Goal: Task Accomplishment & Management: Use online tool/utility

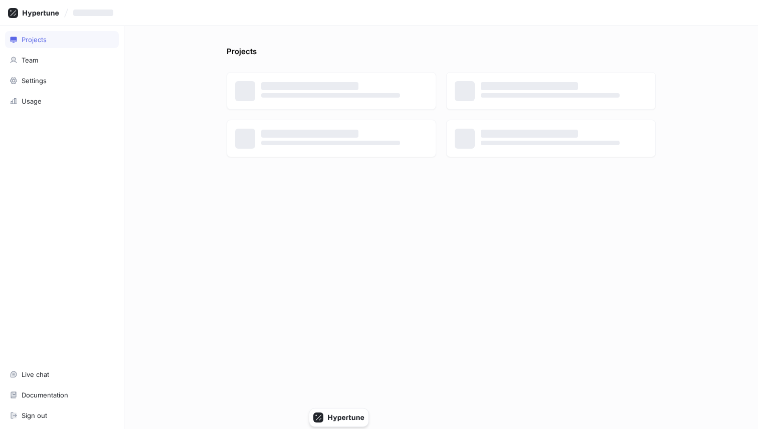
click at [223, 175] on div "Projects ‌ ‌ ‌ ‌ ‌ ‌ ‌ ‌" at bounding box center [441, 237] width 437 height 383
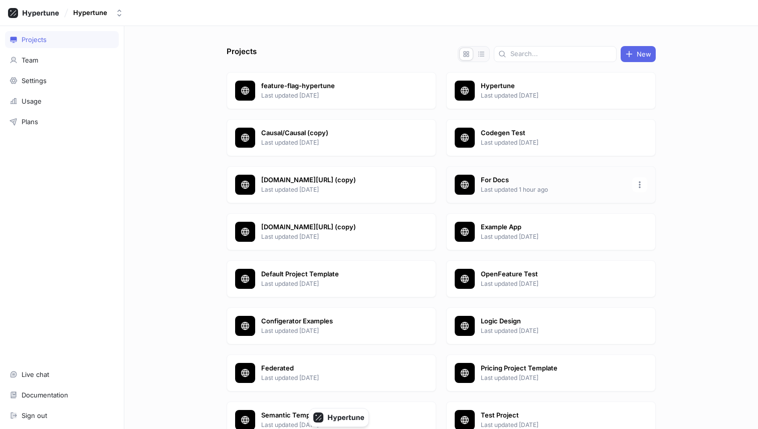
click at [378, 178] on p "For Docs" at bounding box center [553, 180] width 145 height 10
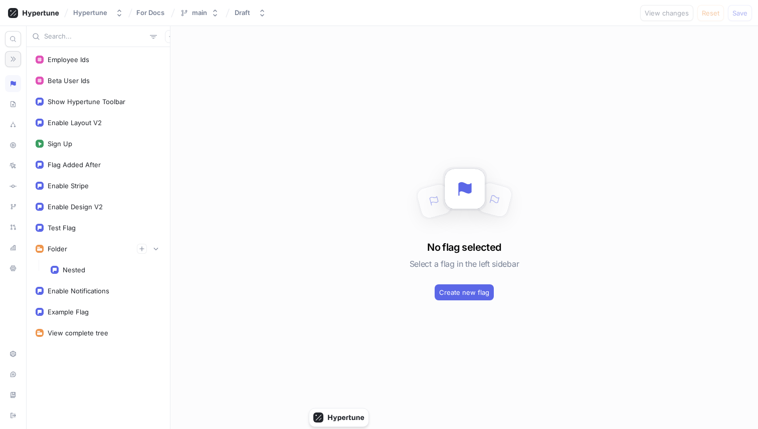
click at [15, 58] on icon "button" at bounding box center [13, 59] width 5 height 5
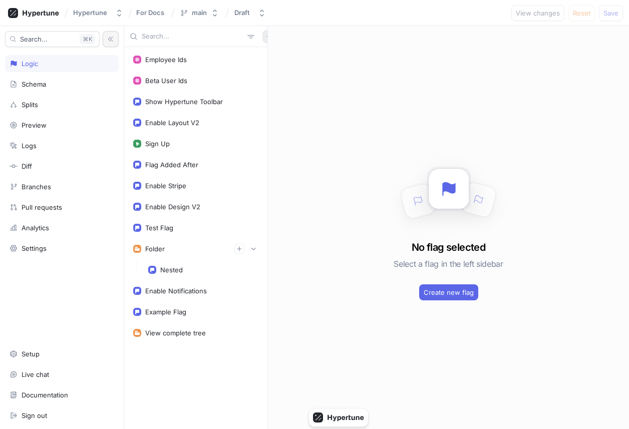
click at [263, 40] on button "button" at bounding box center [269, 36] width 13 height 13
click at [262, 86] on div "Test" at bounding box center [281, 89] width 59 height 17
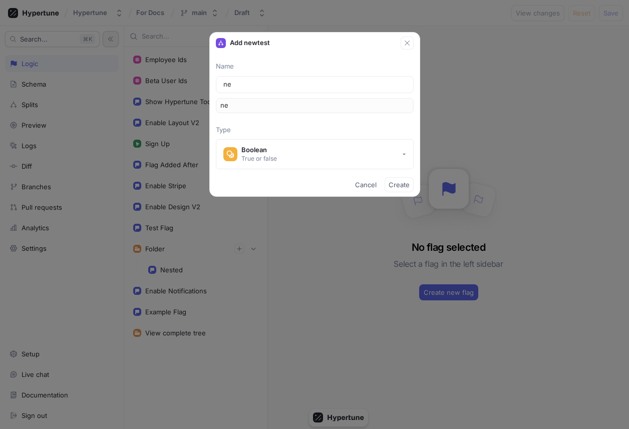
type input "new"
type input "newM"
type input "newMa"
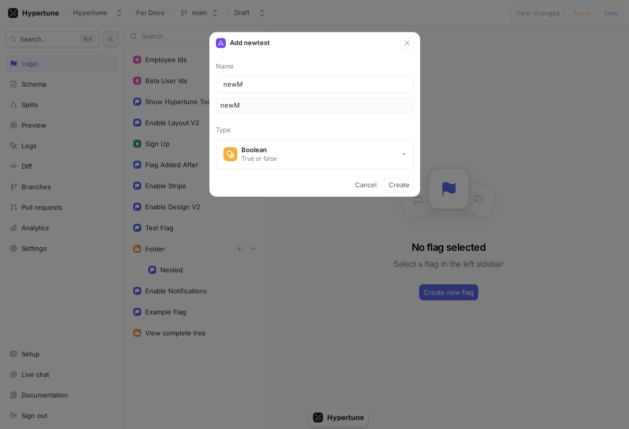
type input "newMa"
type input "newMar"
type input "newMark"
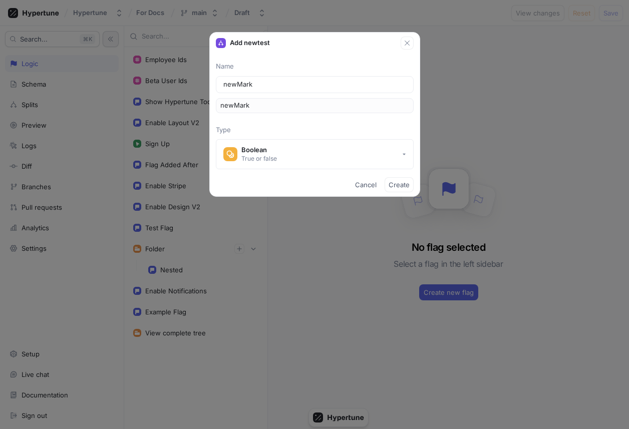
type input "newMarke"
type input "newMarket"
type input "newMarketi"
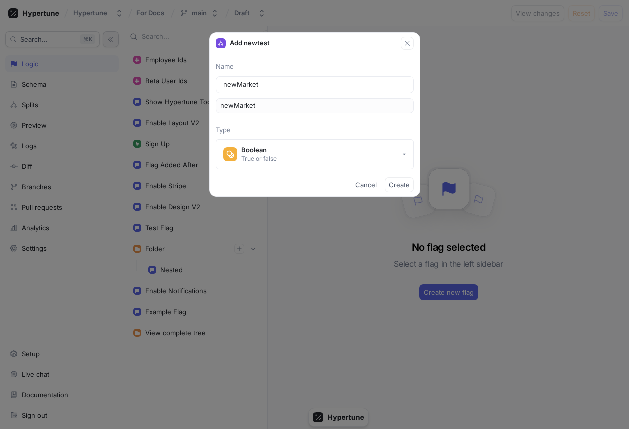
type input "newMarketi"
type input "newMarketin"
type input "newMarketing"
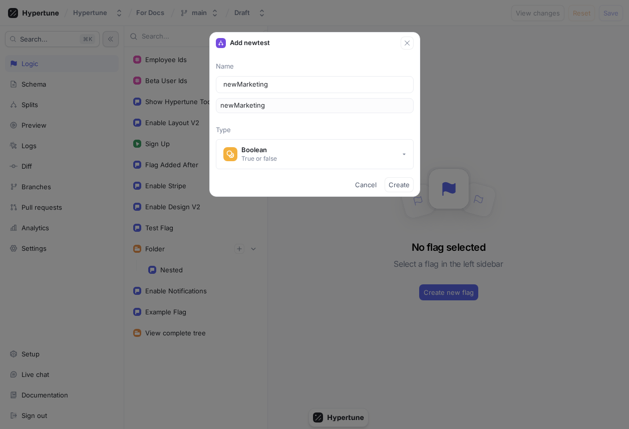
type input "newMarketingS"
type input "newMarketingSi"
type input "newMarketingSit"
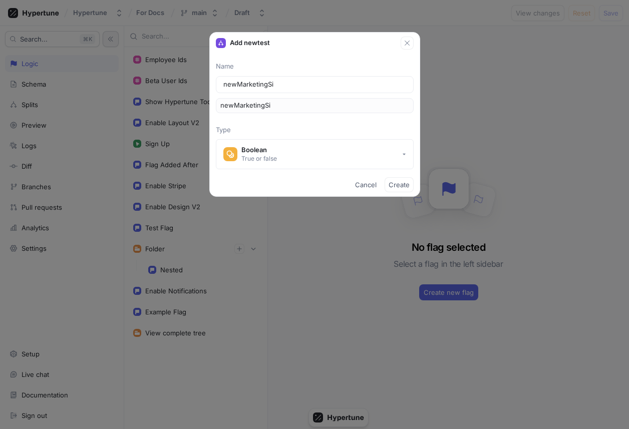
type input "newMarketingSit"
type input "newMarketingSite"
type input "newMarketingSiteL"
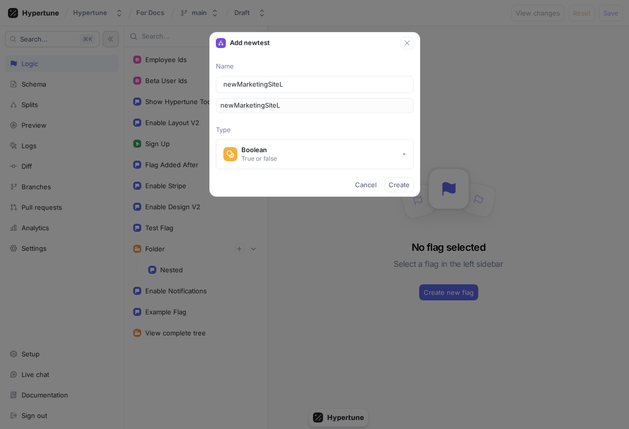
type input "newMarketingSiteLa"
type input "newMarketingSiteLay"
type input "newMarketingSiteLayo"
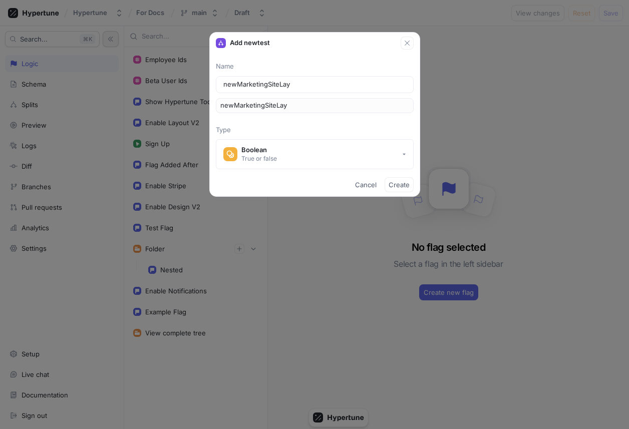
type input "newMarketingSiteLayo"
type input "newMarketingSiteLayou"
type input "newMarketingSiteLayout"
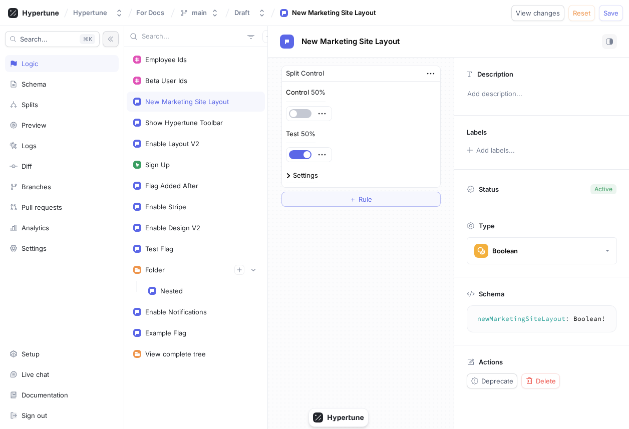
click at [306, 137] on div "50%" at bounding box center [308, 134] width 15 height 7
click at [374, 199] on button "＋ Rule" at bounding box center [361, 199] width 159 height 15
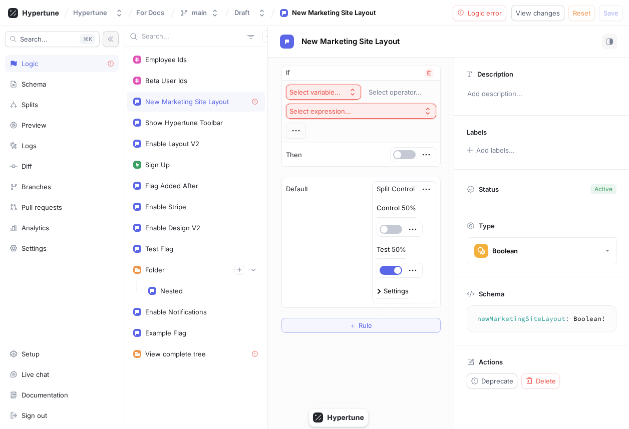
click at [333, 92] on div "Select variable..." at bounding box center [315, 92] width 51 height 9
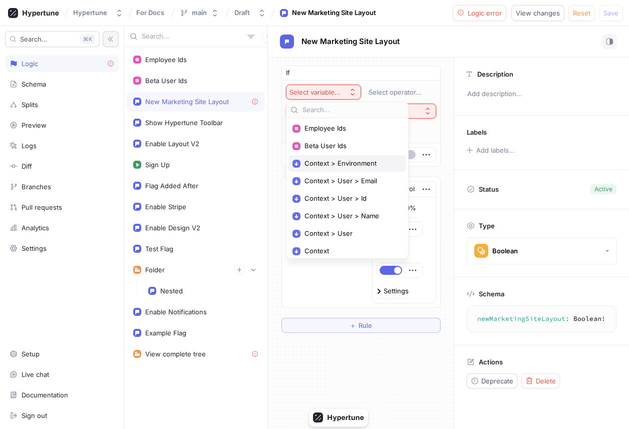
click at [336, 169] on div "Context > Environment" at bounding box center [348, 163] width 118 height 17
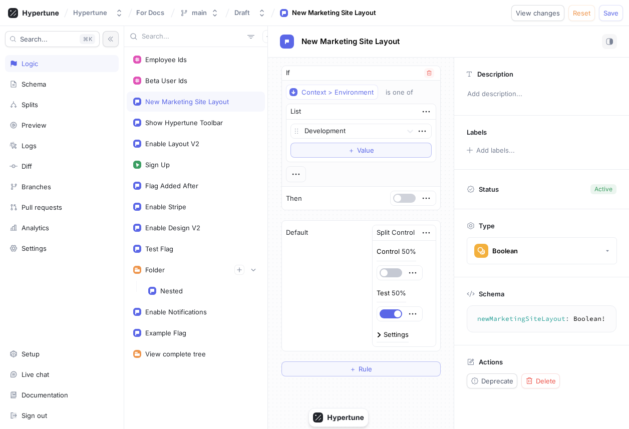
click at [378, 199] on span "button" at bounding box center [397, 198] width 7 height 7
click at [355, 368] on span "＋" at bounding box center [353, 369] width 7 height 6
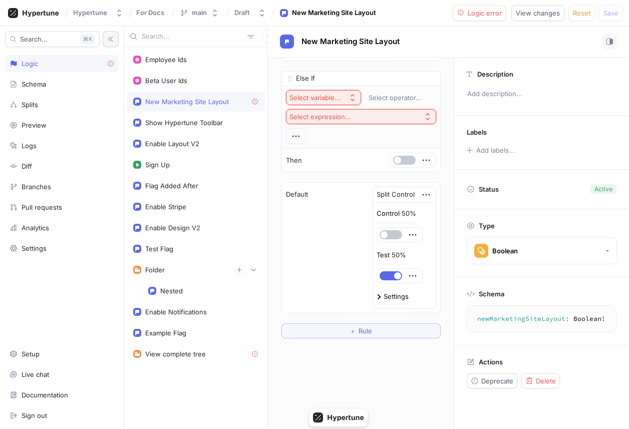
scroll to position [160, 0]
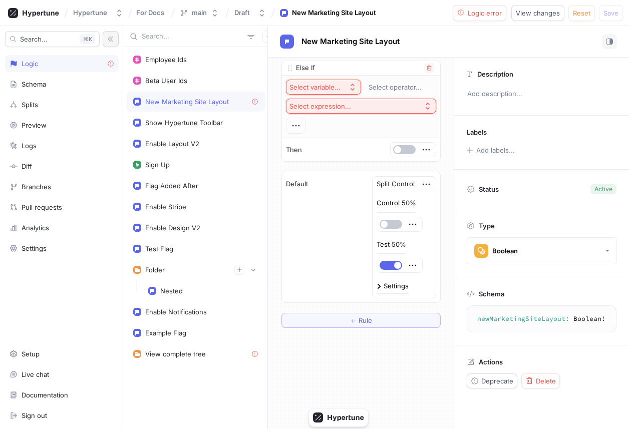
click at [330, 88] on div "Select variable..." at bounding box center [315, 87] width 51 height 9
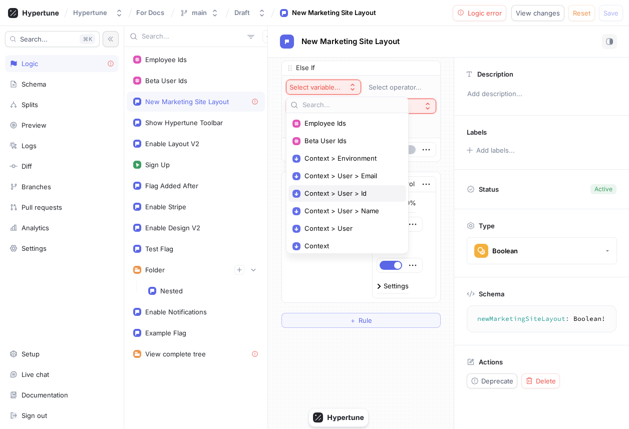
scroll to position [3, 0]
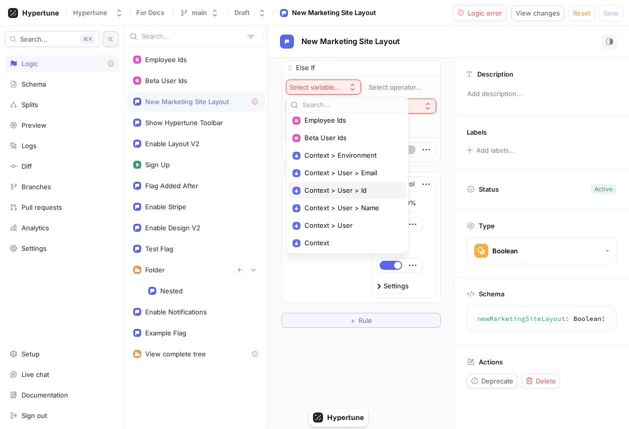
click at [337, 185] on div "Context > User > Id" at bounding box center [348, 190] width 118 height 17
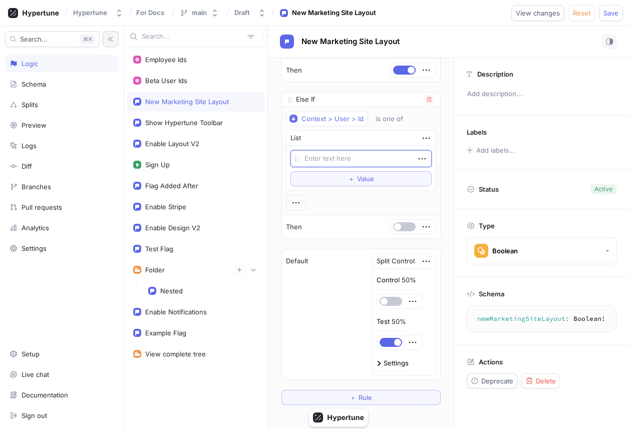
scroll to position [127, 0]
type textarea "x"
type textarea "4"
type textarea "x"
type textarea "43"
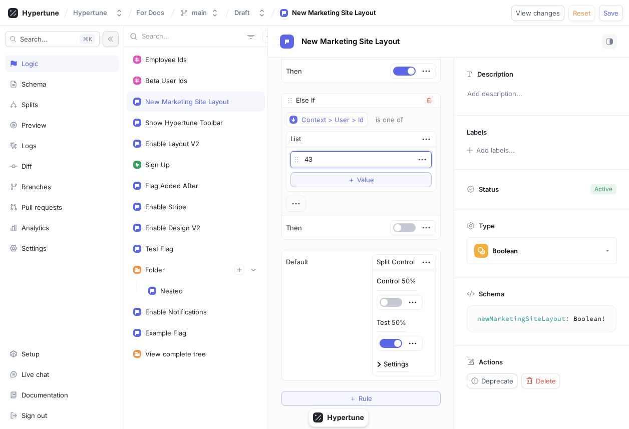
type textarea "x"
type textarea "434"
type textarea "x"
type textarea "4343"
type textarea "x"
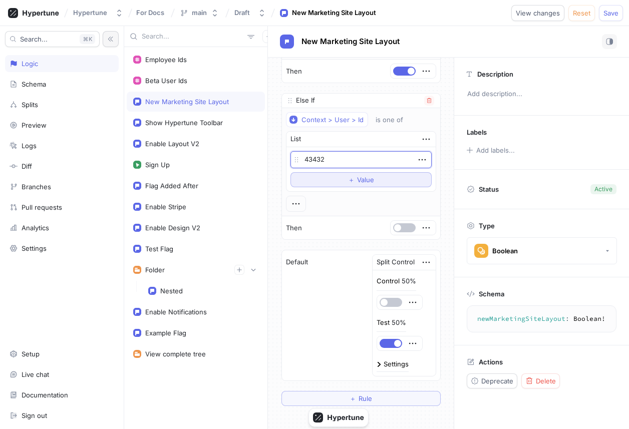
type textarea "43432"
click at [349, 177] on span "＋" at bounding box center [351, 180] width 7 height 6
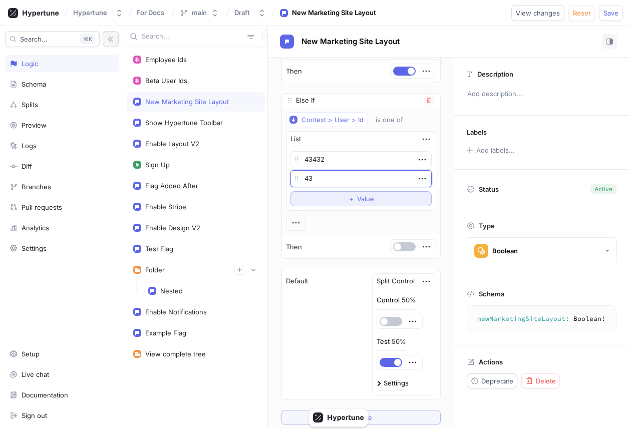
type textarea "x"
type textarea "434"
type textarea "x"
type textarea "4343"
type textarea "x"
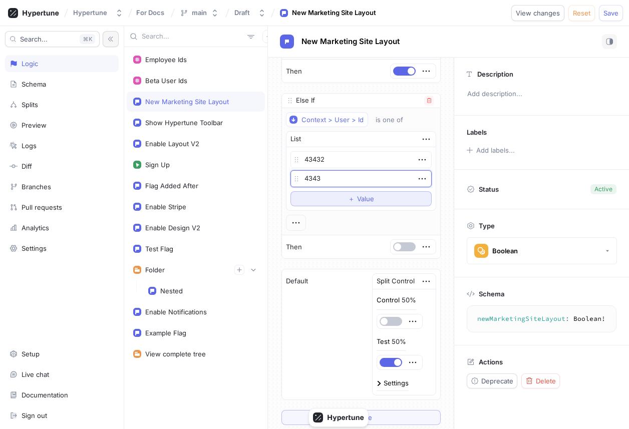
type textarea "43432"
type textarea "x"
type textarea "43432r"
type textarea "x"
type textarea "43432re"
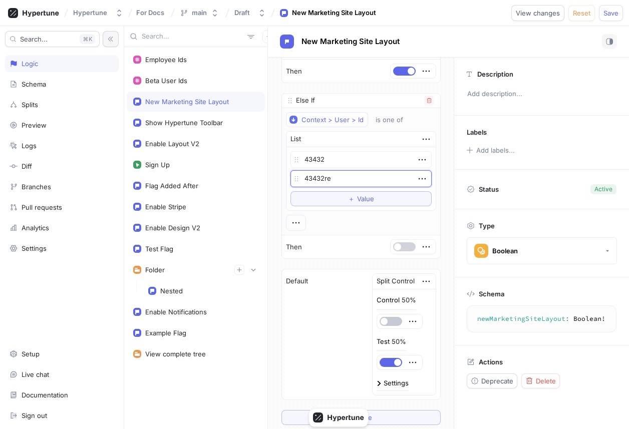
click at [378, 245] on button "button" at bounding box center [404, 247] width 23 height 9
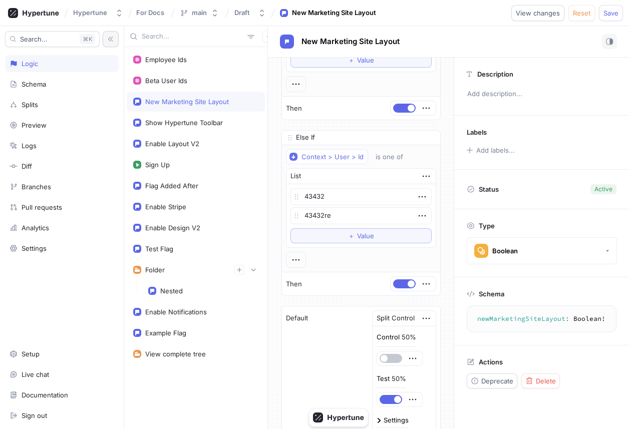
scroll to position [93, 0]
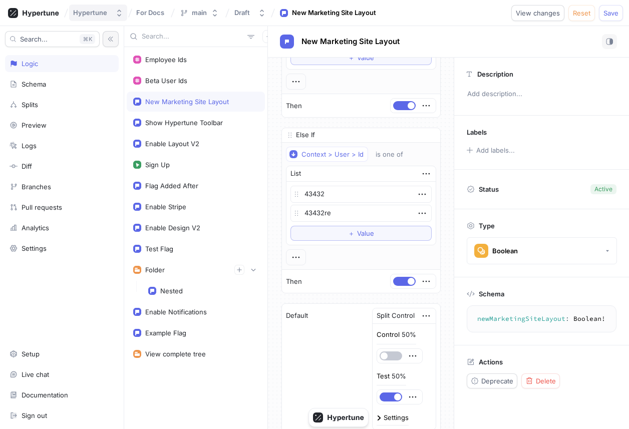
click at [108, 17] on div "Hypertune" at bounding box center [92, 13] width 38 height 9
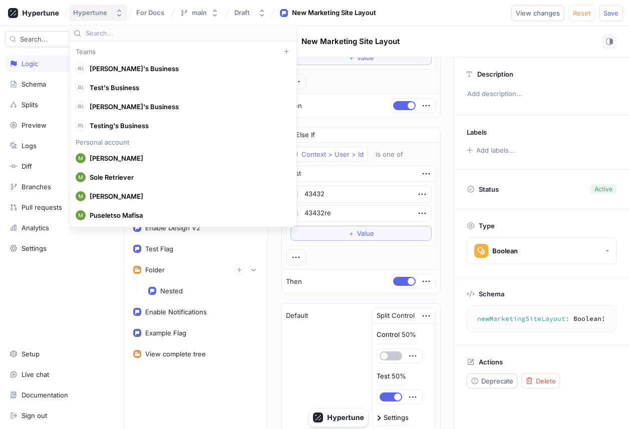
type textarea "x"
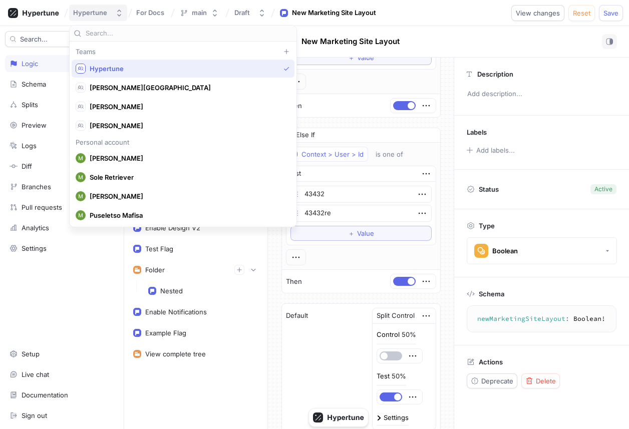
click at [108, 17] on div "Hypertune" at bounding box center [92, 13] width 38 height 9
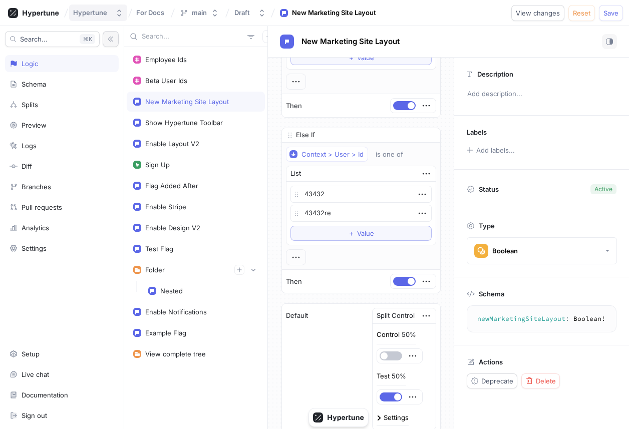
click at [107, 16] on div "Hypertune" at bounding box center [92, 13] width 38 height 9
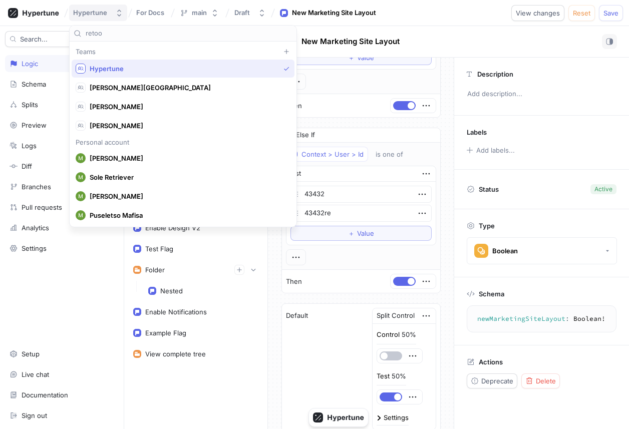
scroll to position [0, 0]
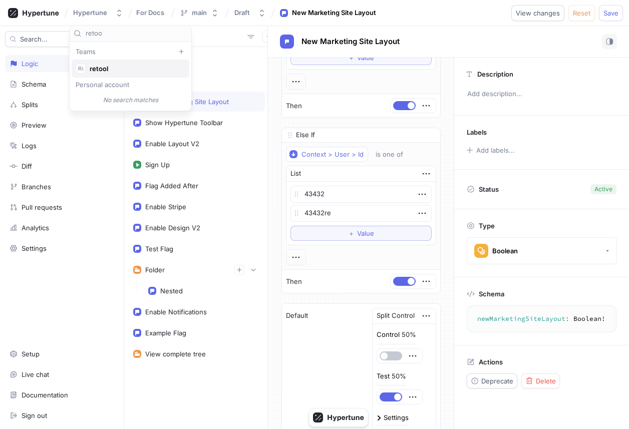
type input "retoo"
click at [110, 70] on span "retool" at bounding box center [135, 69] width 91 height 9
type textarea "x"
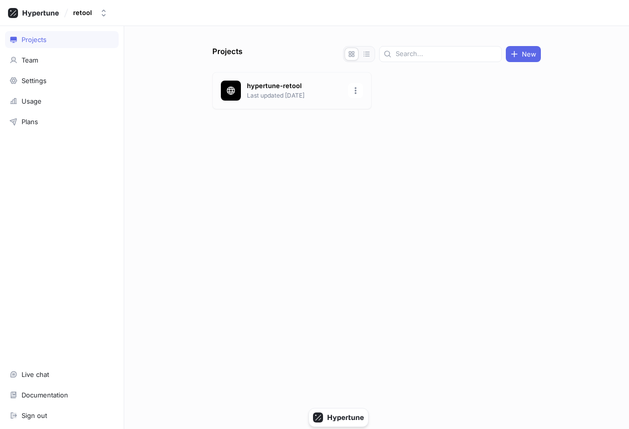
click at [287, 101] on div "hypertune-retool Last updated [DATE]" at bounding box center [291, 90] width 159 height 37
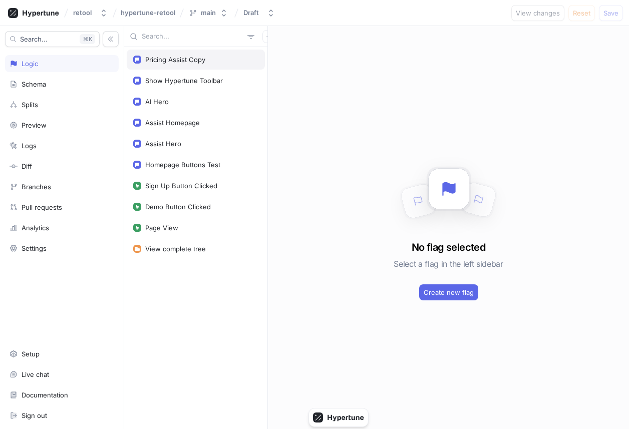
click at [221, 63] on div "Pricing Assist Copy" at bounding box center [195, 60] width 125 height 8
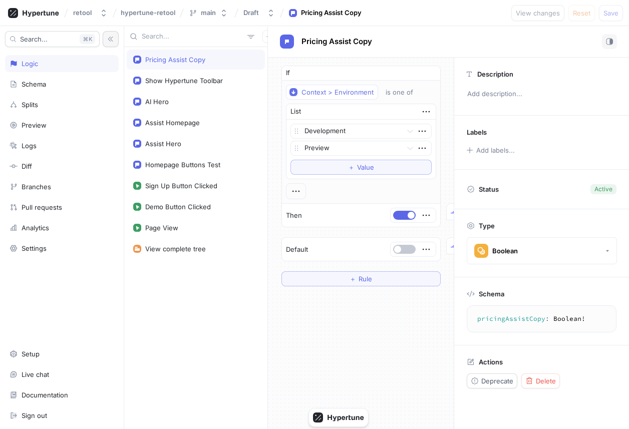
click at [115, 37] on button "button" at bounding box center [111, 39] width 16 height 16
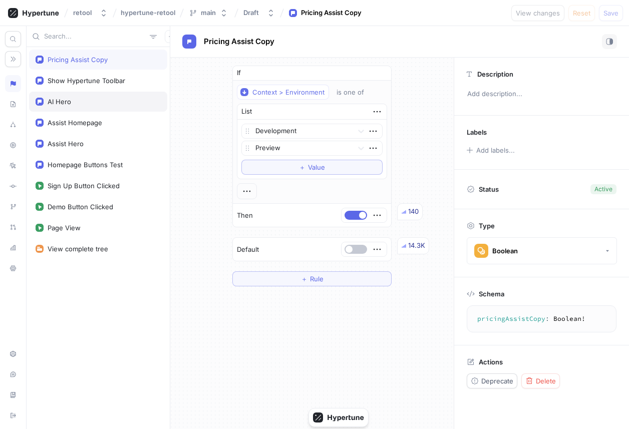
click at [117, 101] on div "AI Hero" at bounding box center [98, 102] width 125 height 8
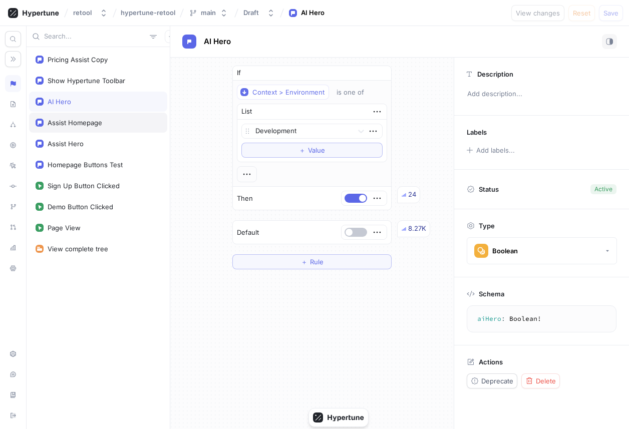
click at [106, 125] on div "Assist Homepage" at bounding box center [98, 123] width 125 height 8
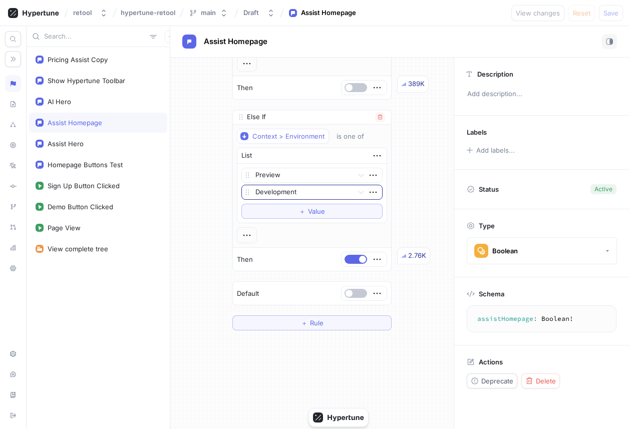
scroll to position [116, 0]
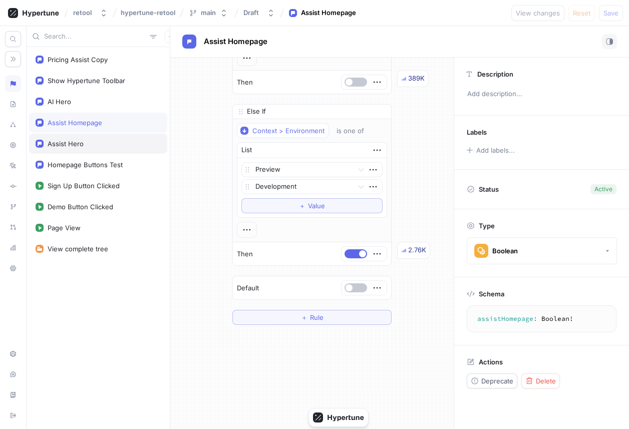
click at [92, 149] on div "Assist Hero" at bounding box center [98, 144] width 138 height 20
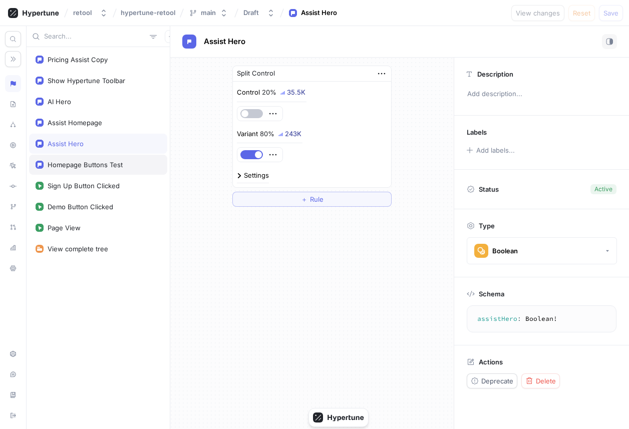
click at [97, 163] on div "Homepage Buttons Test" at bounding box center [85, 165] width 75 height 8
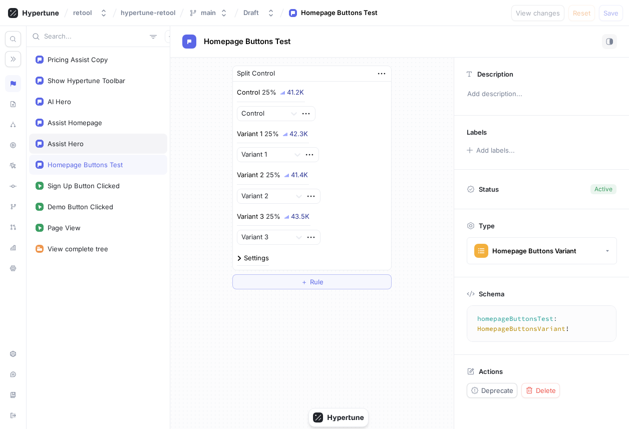
click at [96, 147] on div "Assist Hero" at bounding box center [98, 144] width 125 height 8
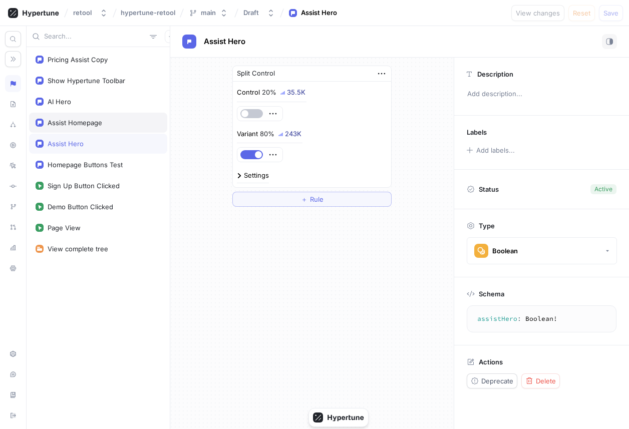
click at [96, 126] on div "Assist Homepage" at bounding box center [75, 123] width 55 height 8
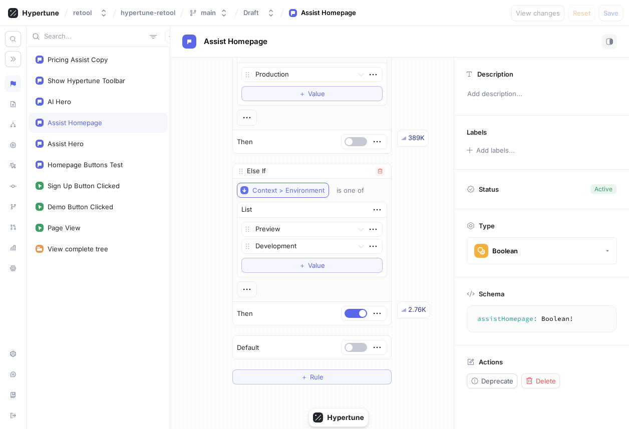
scroll to position [70, 0]
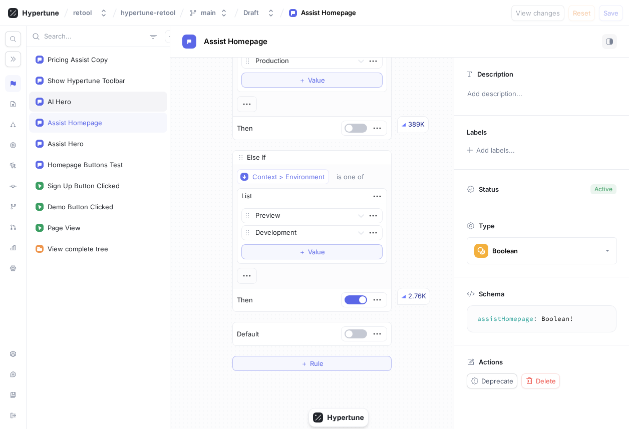
click at [99, 101] on div "AI Hero" at bounding box center [98, 102] width 125 height 8
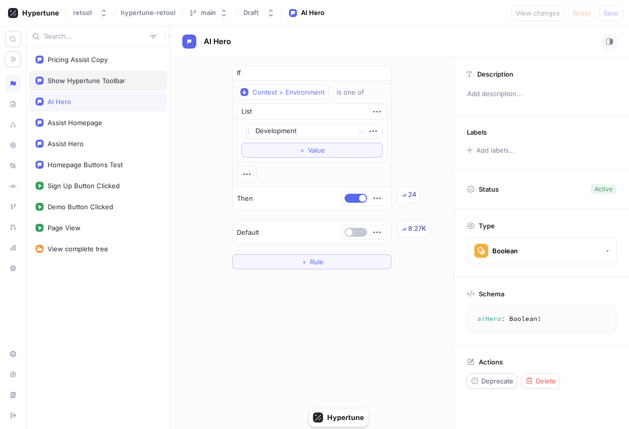
click at [95, 88] on div "Show Hypertune Toolbar" at bounding box center [98, 81] width 138 height 20
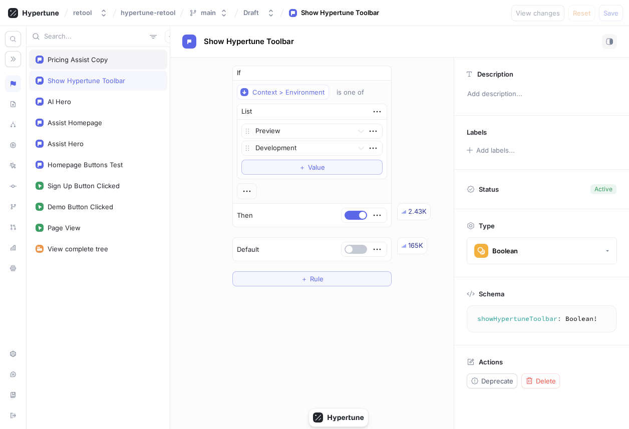
click at [92, 66] on div "Pricing Assist Copy" at bounding box center [98, 60] width 138 height 20
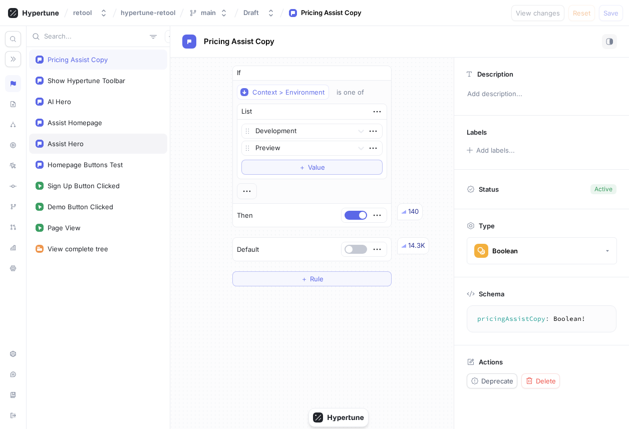
click at [92, 144] on div "Assist Hero" at bounding box center [98, 144] width 125 height 8
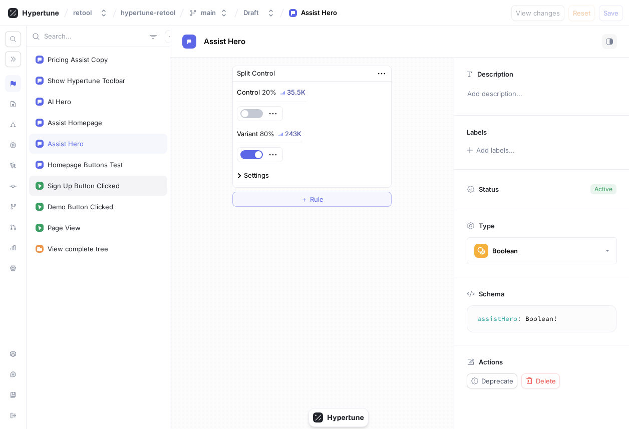
click at [132, 191] on div "Sign Up Button Clicked" at bounding box center [98, 186] width 138 height 20
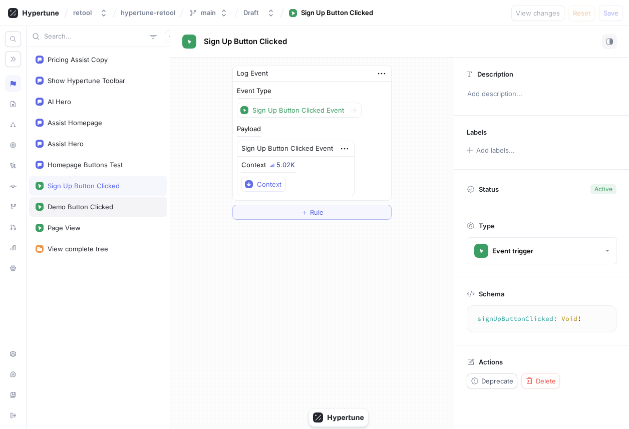
click at [130, 208] on div "Demo Button Clicked" at bounding box center [98, 207] width 125 height 8
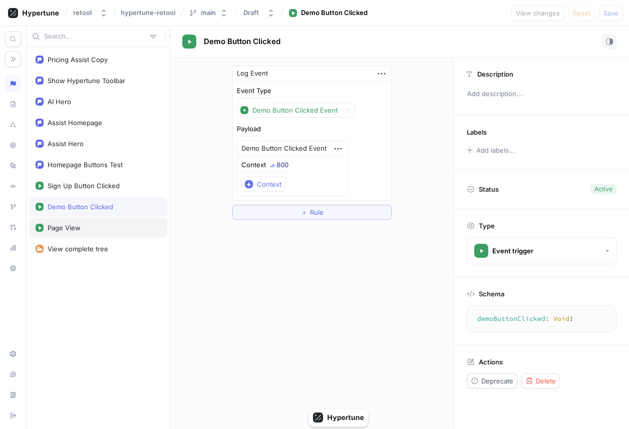
click at [127, 223] on div "Page View" at bounding box center [98, 228] width 138 height 20
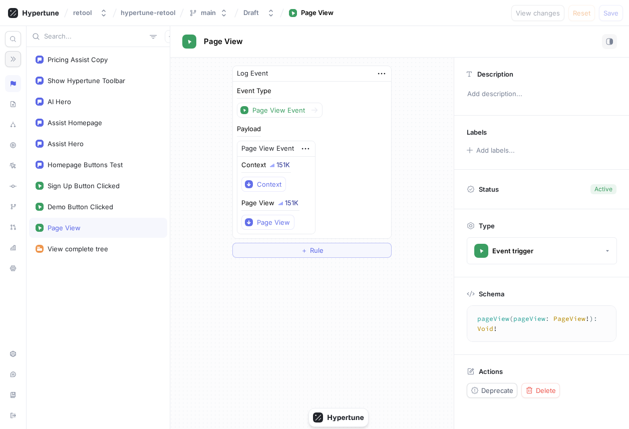
click at [14, 61] on icon "button" at bounding box center [13, 59] width 5 height 5
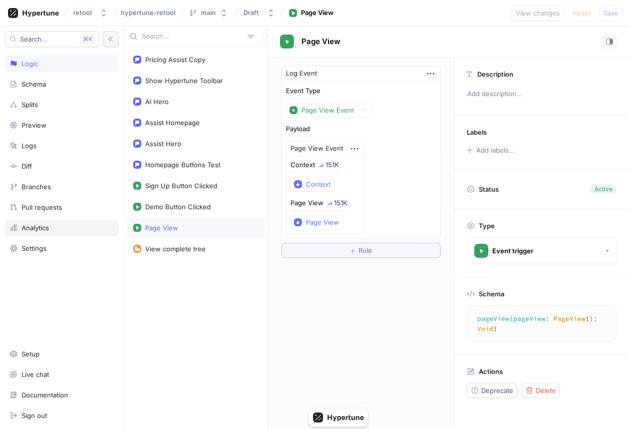
click at [54, 222] on div "Analytics" at bounding box center [62, 228] width 114 height 17
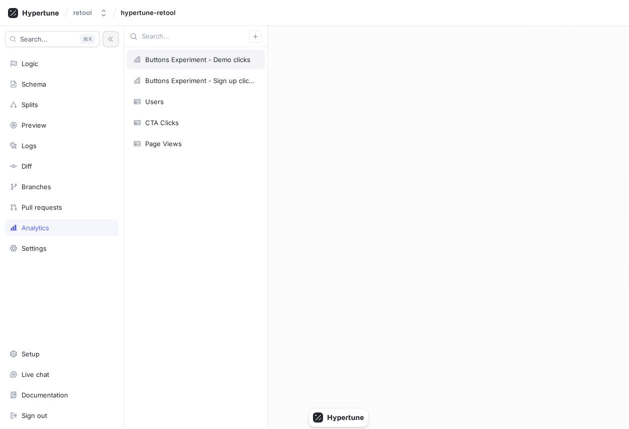
click at [229, 53] on div "Buttons Experiment - Demo clicks" at bounding box center [196, 60] width 138 height 20
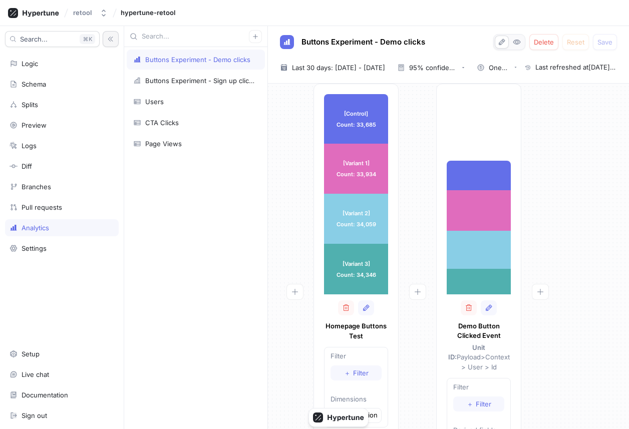
scroll to position [21, 0]
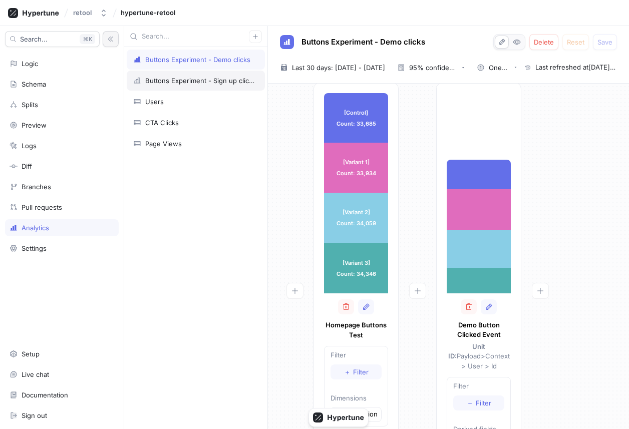
click at [203, 86] on div "Buttons Experiment - Sign up clicks" at bounding box center [196, 81] width 138 height 20
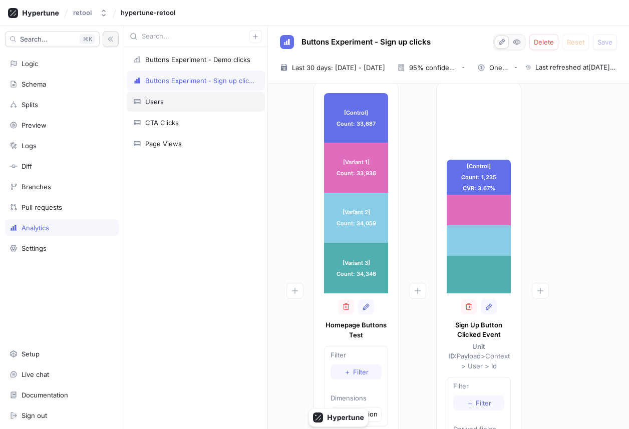
click at [214, 107] on div "Users" at bounding box center [196, 102] width 138 height 20
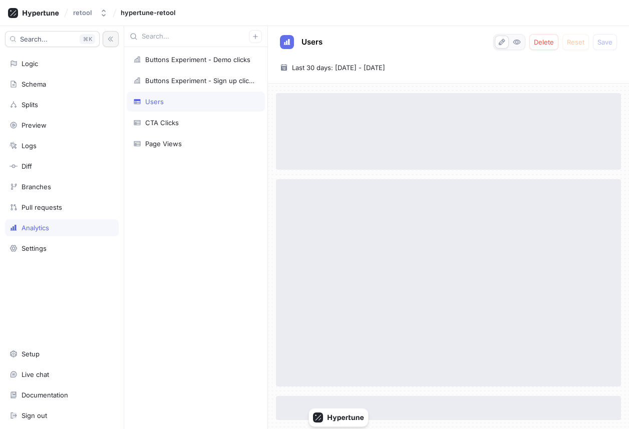
click at [112, 42] on icon "button" at bounding box center [110, 39] width 7 height 7
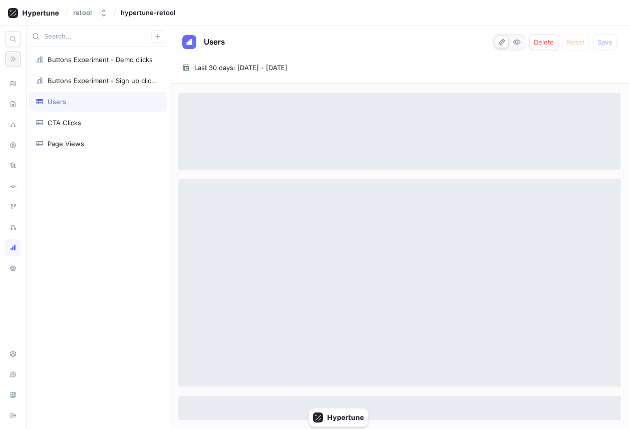
click at [15, 63] on button "button" at bounding box center [13, 59] width 16 height 16
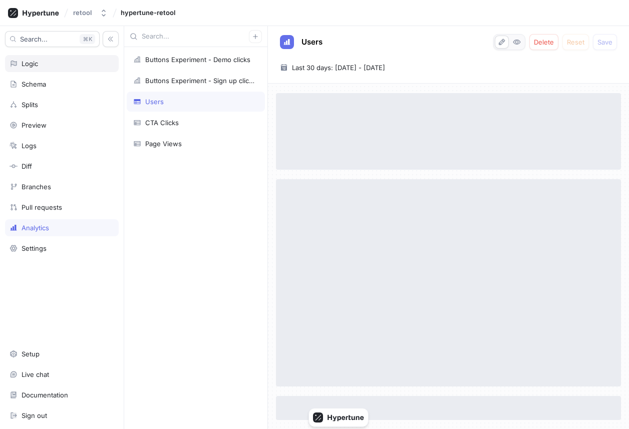
click at [32, 64] on div "Logic" at bounding box center [30, 64] width 17 height 8
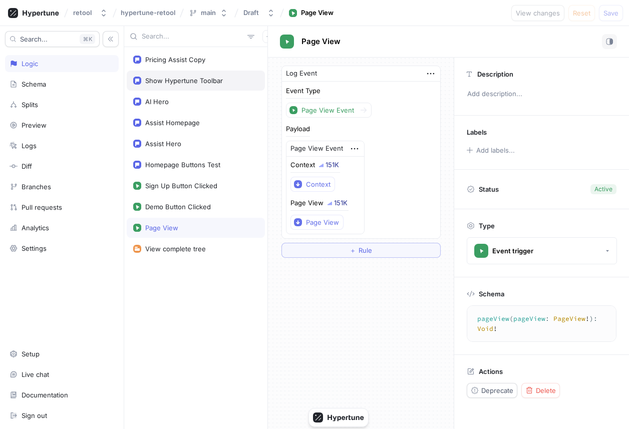
click at [180, 80] on div "Show Hypertune Toolbar" at bounding box center [184, 81] width 78 height 8
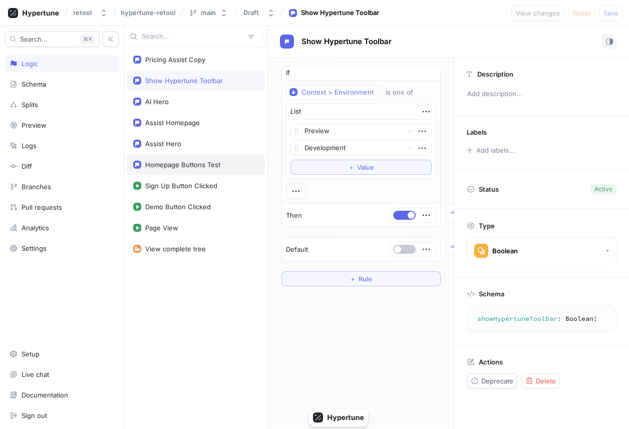
click at [201, 159] on div "Homepage Buttons Test" at bounding box center [196, 165] width 138 height 20
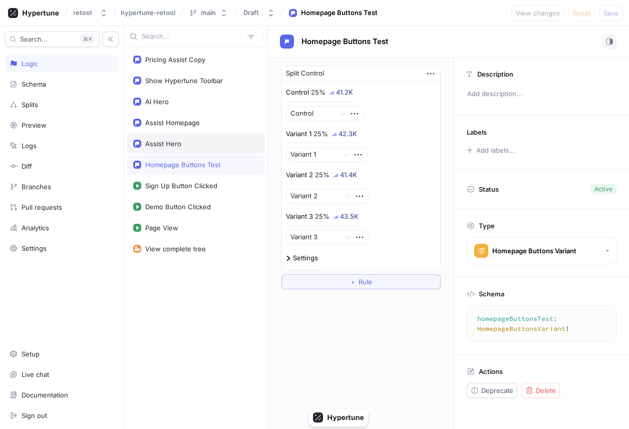
click at [200, 140] on div "Assist Hero" at bounding box center [195, 144] width 125 height 8
type textarea "assistHero: Boolean!"
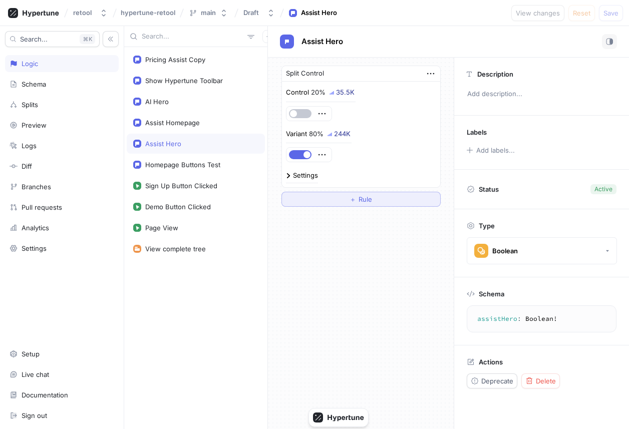
click at [341, 204] on button "＋ Rule" at bounding box center [361, 199] width 159 height 15
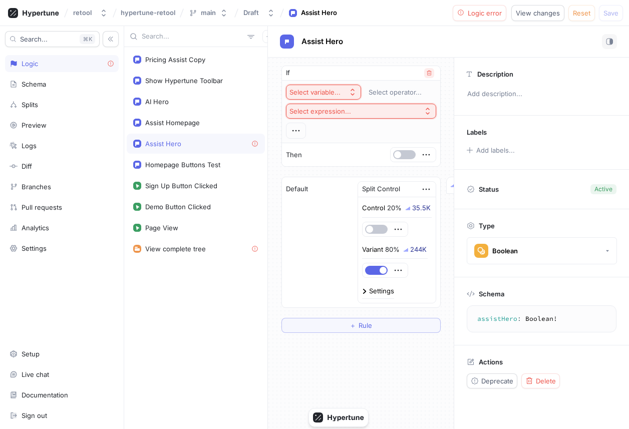
click at [378, 76] on button "button" at bounding box center [429, 73] width 10 height 10
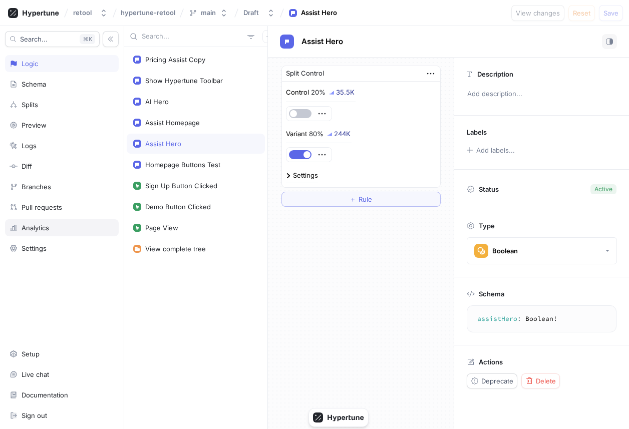
click at [52, 227] on div "Analytics" at bounding box center [62, 228] width 105 height 8
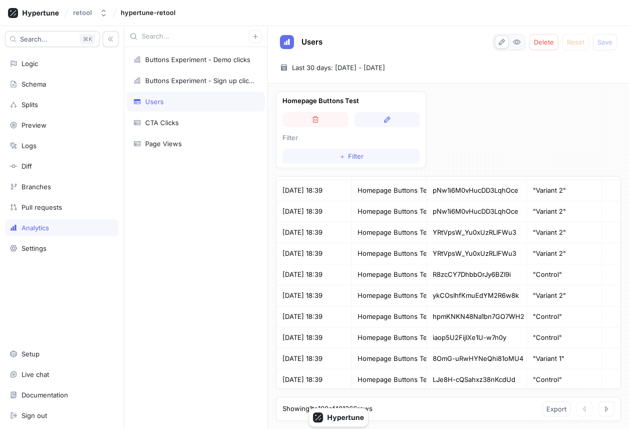
scroll to position [204, 0]
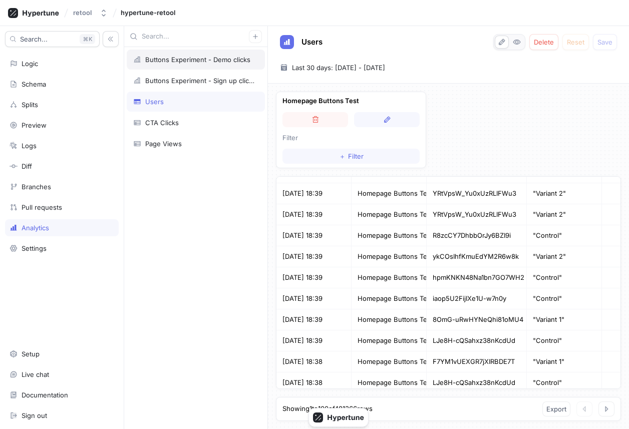
click at [207, 66] on div "Buttons Experiment - Demo clicks" at bounding box center [196, 60] width 138 height 20
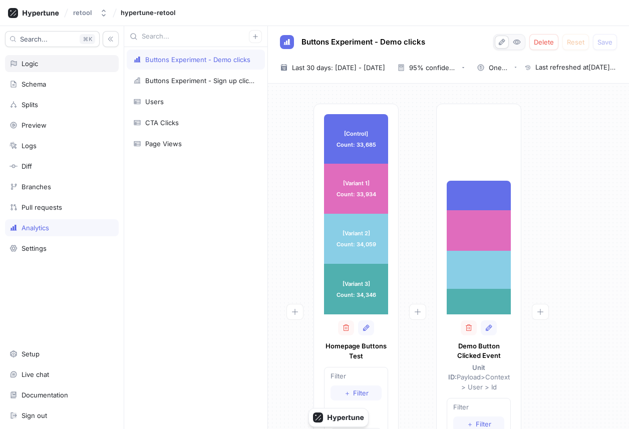
click at [46, 64] on div "Logic" at bounding box center [62, 64] width 105 height 8
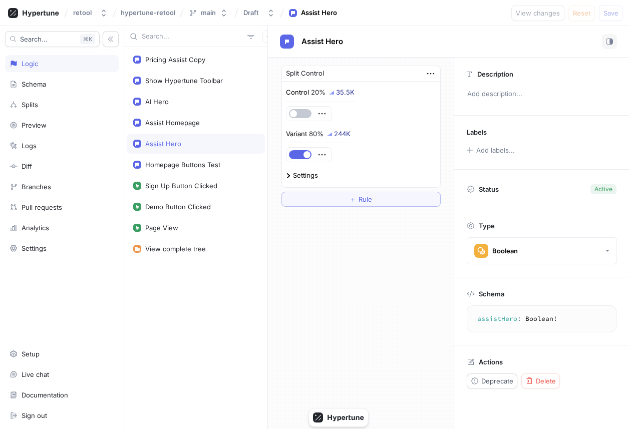
click at [49, 23] on div "retool hypertune-retool main Draft Assist Hero View changes Reset Save" at bounding box center [314, 13] width 629 height 26
click at [49, 17] on icon at bounding box center [33, 13] width 51 height 10
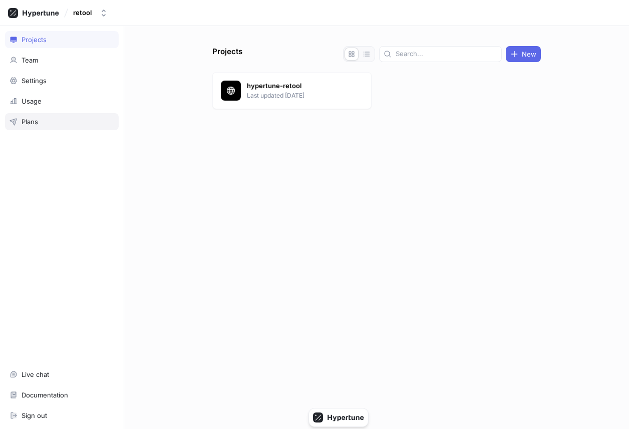
click at [54, 116] on div "Plans" at bounding box center [62, 121] width 114 height 17
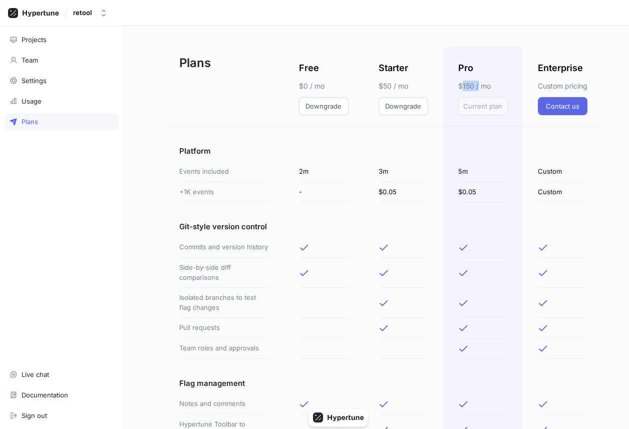
drag, startPoint x: 464, startPoint y: 88, endPoint x: 479, endPoint y: 88, distance: 15.5
click at [378, 88] on p "$150 / mo" at bounding box center [484, 86] width 50 height 11
drag, startPoint x: 380, startPoint y: 183, endPoint x: 391, endPoint y: 183, distance: 11.5
click at [378, 182] on div "3m" at bounding box center [404, 172] width 50 height 21
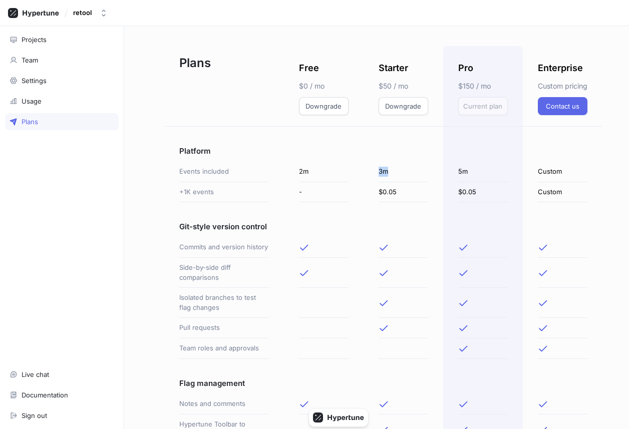
click at [378, 182] on div "3m" at bounding box center [404, 172] width 50 height 21
click at [378, 182] on div "5m" at bounding box center [484, 172] width 80 height 21
click at [378, 192] on div "$0.05" at bounding box center [484, 192] width 80 height 21
drag, startPoint x: 457, startPoint y: 199, endPoint x: 476, endPoint y: 199, distance: 19.5
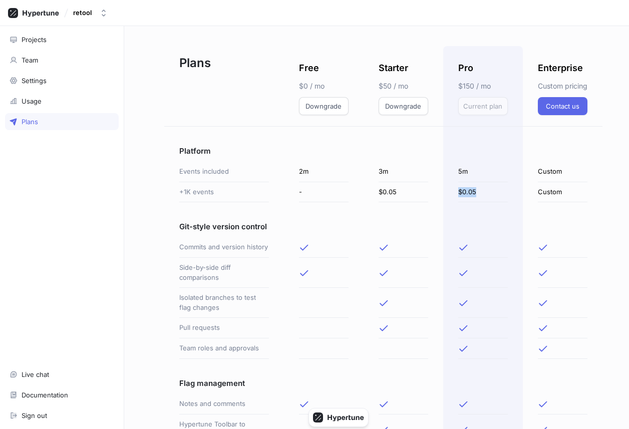
click at [378, 199] on div "$0.05" at bounding box center [484, 192] width 80 height 21
click at [378, 199] on div "$0.05" at bounding box center [484, 192] width 50 height 21
drag, startPoint x: 457, startPoint y: 87, endPoint x: 502, endPoint y: 84, distance: 45.7
click at [378, 84] on div "Pro $150 / mo Current plan" at bounding box center [484, 86] width 80 height 81
click at [378, 84] on p "$150 / mo" at bounding box center [484, 86] width 50 height 11
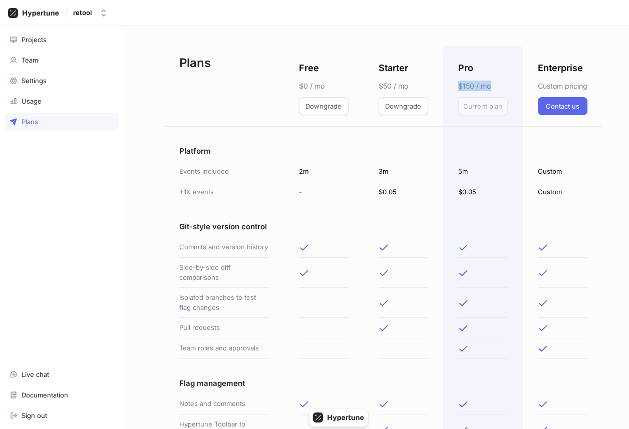
drag, startPoint x: 456, startPoint y: 86, endPoint x: 491, endPoint y: 86, distance: 35.1
click at [378, 86] on div "Pro $150 / mo Current plan" at bounding box center [484, 86] width 80 height 81
click at [378, 86] on p "$150 / mo" at bounding box center [484, 86] width 50 height 11
click at [378, 88] on p "$150 / mo" at bounding box center [484, 86] width 50 height 11
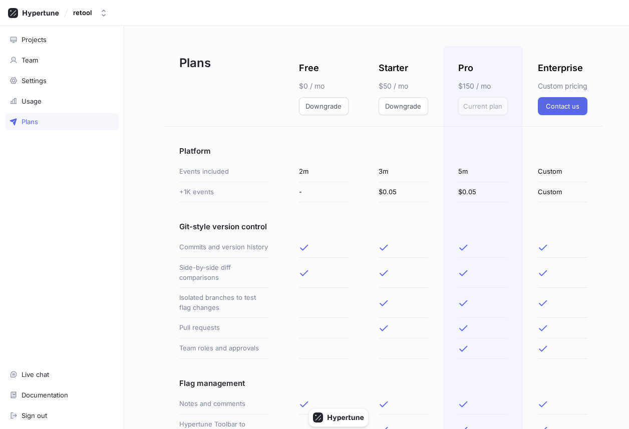
click at [378, 93] on div "Pro $150 / mo Current plan" at bounding box center [484, 86] width 80 height 81
click at [91, 38] on div "Projects" at bounding box center [62, 40] width 105 height 8
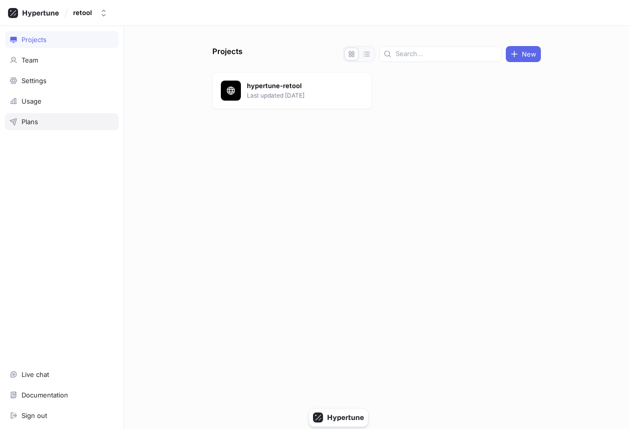
click at [76, 125] on div "Plans" at bounding box center [62, 122] width 105 height 8
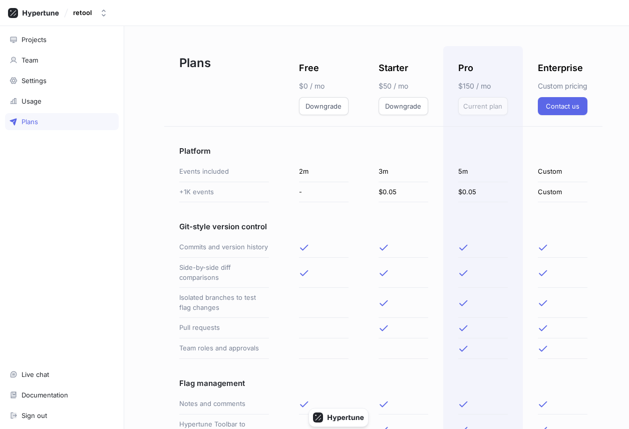
click at [61, 48] on div "Projects Team Settings Usage Plans Live chat Documentation Sign out" at bounding box center [62, 227] width 124 height 403
click at [61, 47] on div "Projects" at bounding box center [62, 39] width 114 height 17
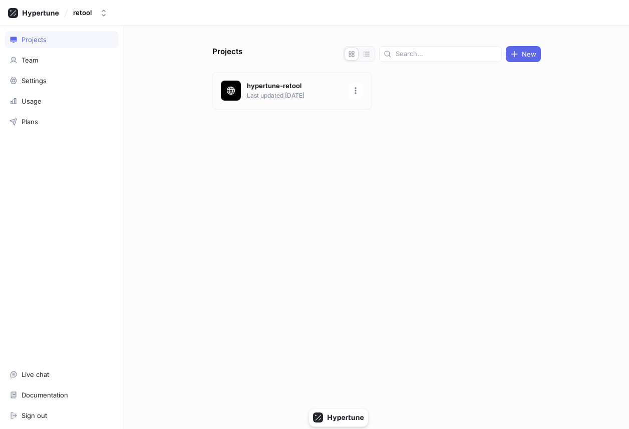
click at [253, 85] on p "hypertune-retool" at bounding box center [294, 86] width 95 height 10
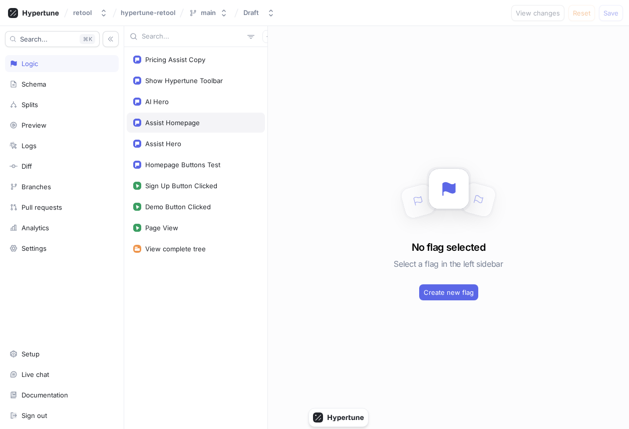
click at [234, 130] on div "Assist Homepage" at bounding box center [196, 123] width 138 height 20
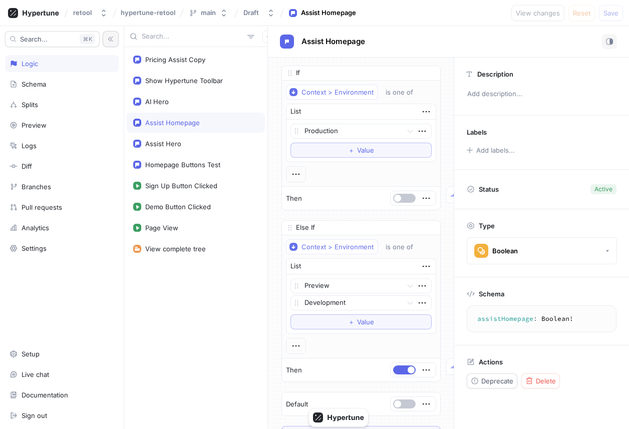
click at [106, 42] on button "button" at bounding box center [111, 39] width 16 height 16
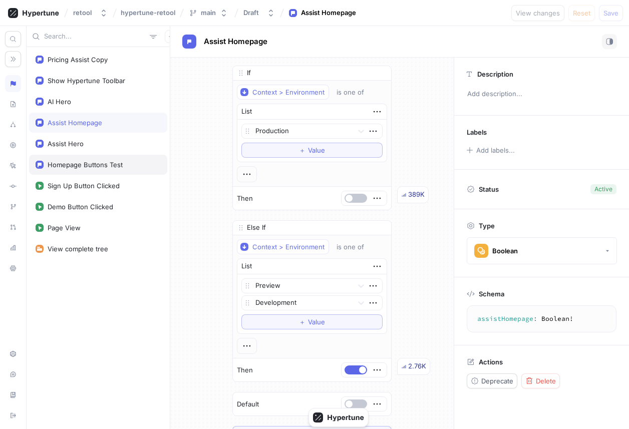
click at [103, 174] on div "Homepage Buttons Test" at bounding box center [98, 165] width 138 height 20
type textarea "homepageButtonsTest: HomepageButtonsVariant!"
